Goal: Transaction & Acquisition: Purchase product/service

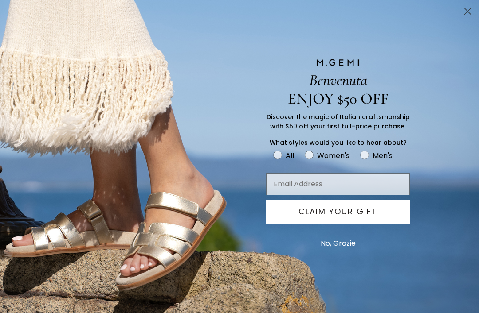
click at [340, 173] on input "Email Address" at bounding box center [338, 184] width 144 height 22
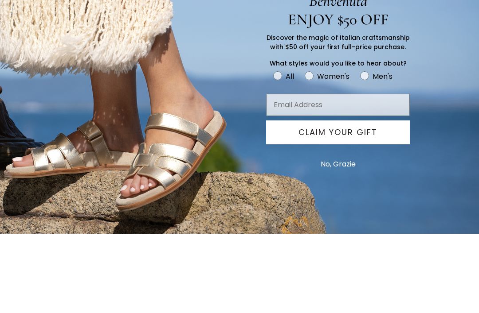
type input "daherzli@gmail.com"
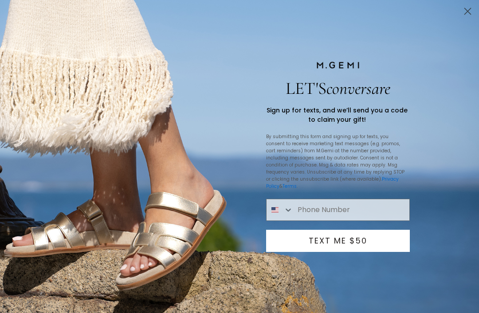
click at [470, 8] on circle "Close dialog" at bounding box center [467, 11] width 15 height 15
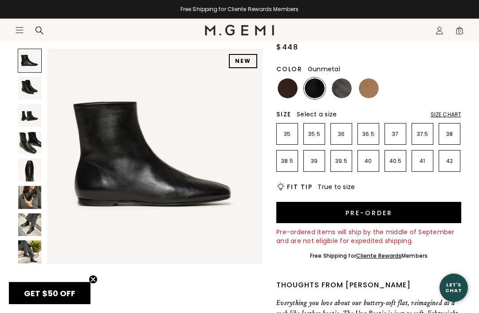
click at [344, 90] on img at bounding box center [342, 88] width 20 height 20
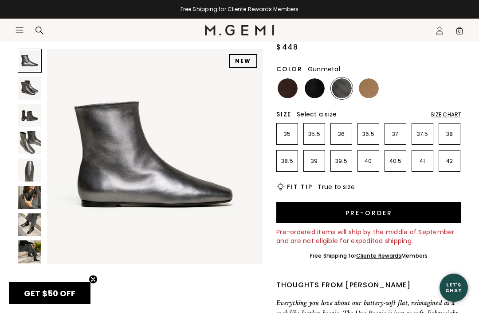
click at [316, 91] on img at bounding box center [314, 88] width 20 height 20
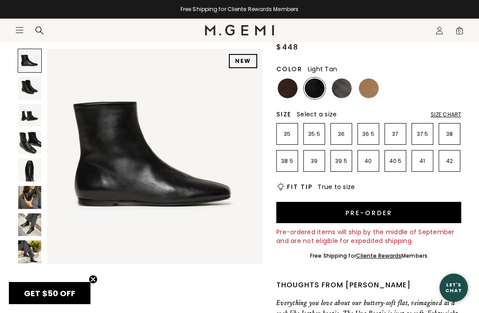
click at [364, 90] on img at bounding box center [369, 88] width 20 height 20
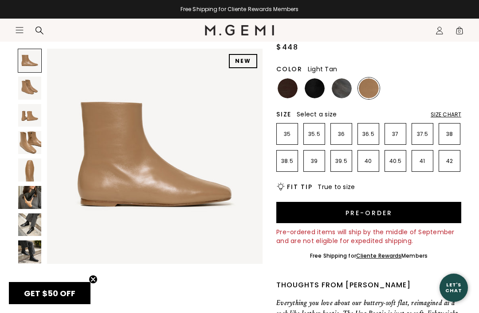
click at [26, 228] on img at bounding box center [29, 225] width 23 height 23
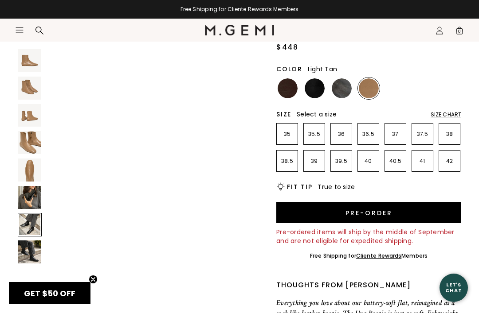
scroll to position [1346, 0]
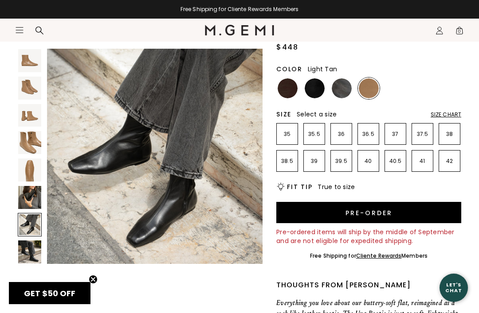
click at [28, 257] on img at bounding box center [29, 252] width 23 height 23
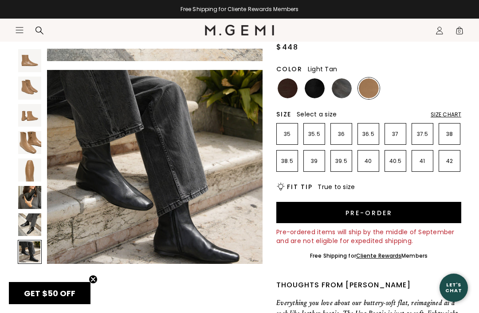
scroll to position [1571, 0]
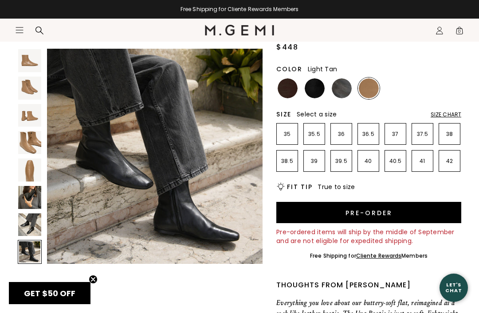
click at [27, 169] on img at bounding box center [29, 170] width 23 height 23
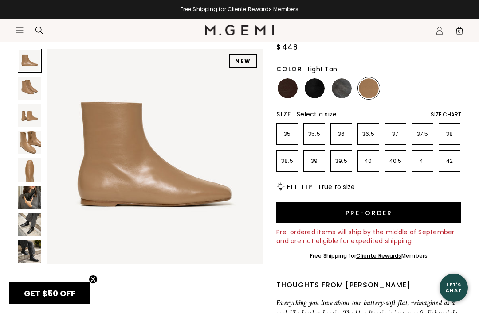
scroll to position [0, 0]
click at [13, 28] on header "Icons/20x20/hamburger@2x Women Shop All Shoes New Arrivals Bestsellers Essentia…" at bounding box center [239, 30] width 479 height 23
click at [23, 39] on nav "Icons/20x20/hamburger@2x Women Shop All Shoes New Arrivals Bestsellers Essentia…" at bounding box center [110, 30] width 190 height 23
click at [19, 29] on icon "Icons/20x20/hamburger@2x" at bounding box center [19, 30] width 9 height 9
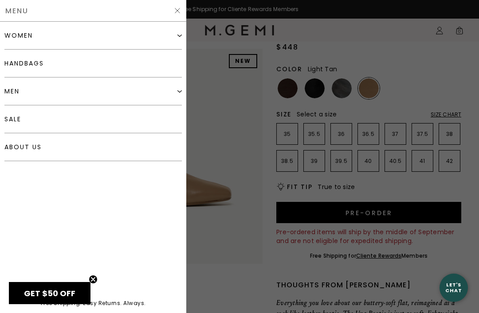
click at [32, 62] on link "handbags" at bounding box center [92, 64] width 177 height 28
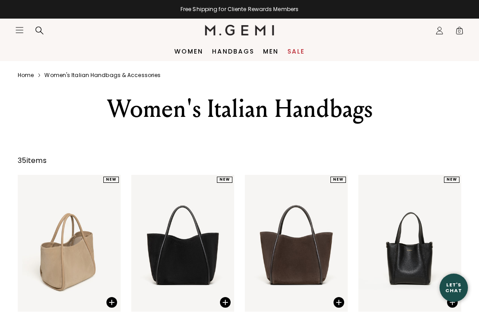
click at [19, 31] on icon "Icons/20x20/hamburger@2x" at bounding box center [19, 30] width 9 height 9
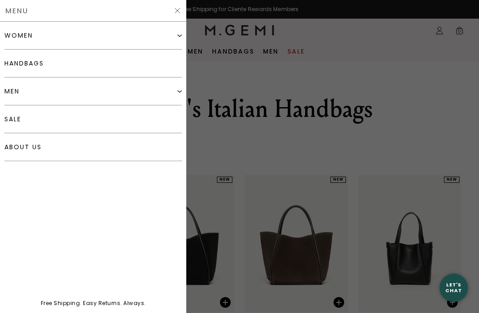
click at [20, 35] on div "women" at bounding box center [18, 35] width 28 height 7
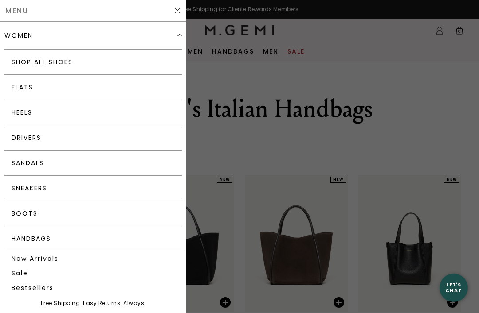
click at [23, 88] on link "Flats" at bounding box center [92, 87] width 177 height 25
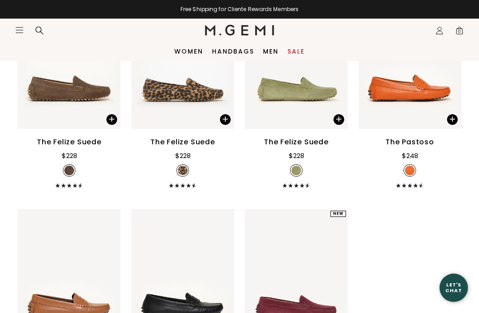
scroll to position [3659, 0]
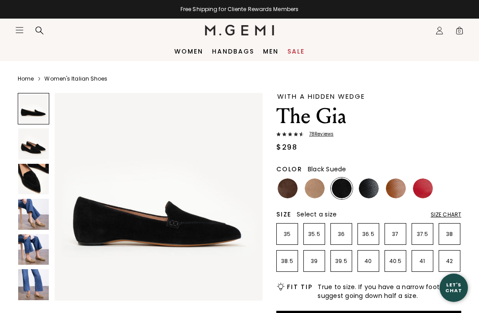
click at [368, 190] on img at bounding box center [369, 189] width 20 height 20
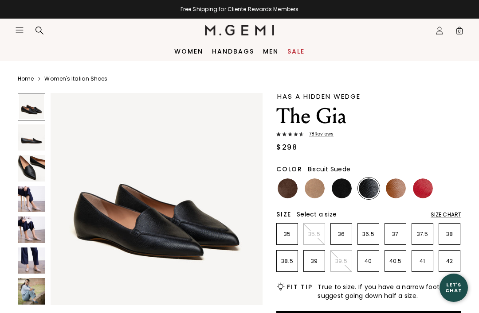
click at [312, 193] on img at bounding box center [314, 189] width 20 height 20
